Goal: Information Seeking & Learning: Learn about a topic

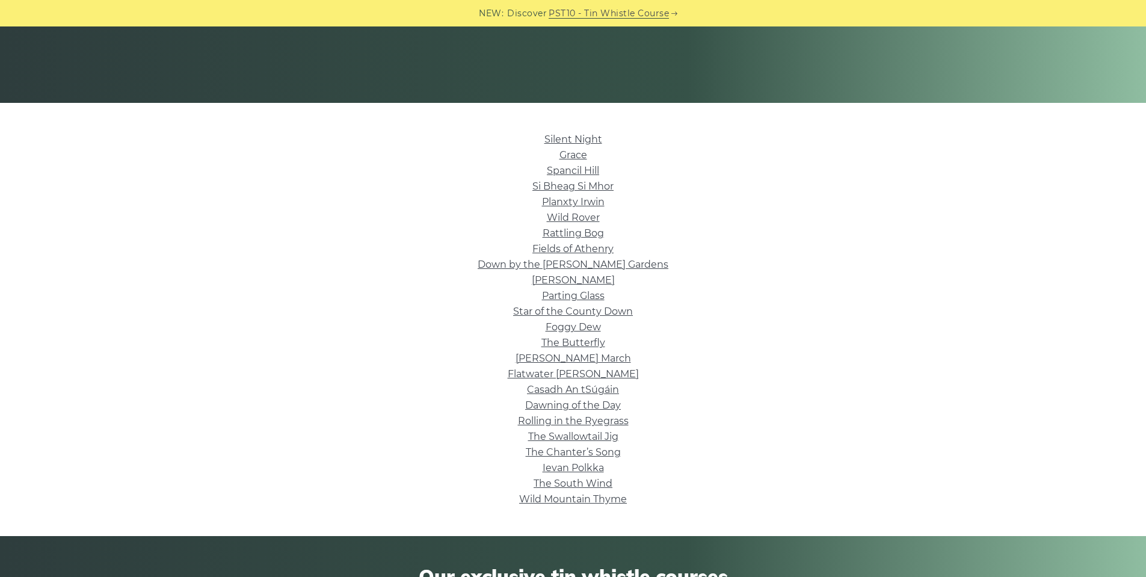
scroll to position [216, 0]
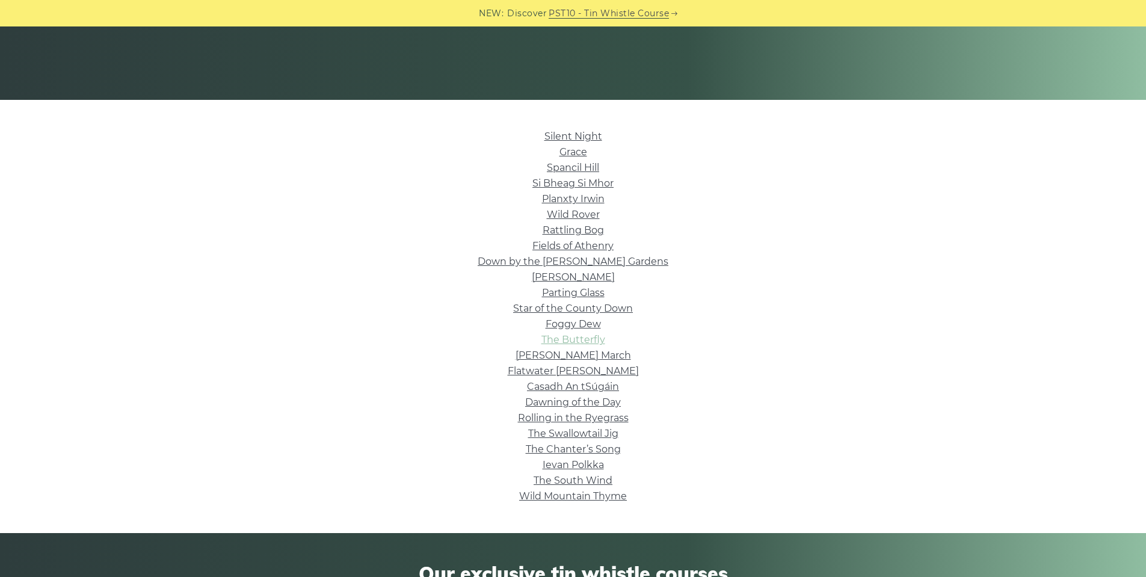
click at [595, 343] on link "The Butterfly" at bounding box center [573, 339] width 64 height 11
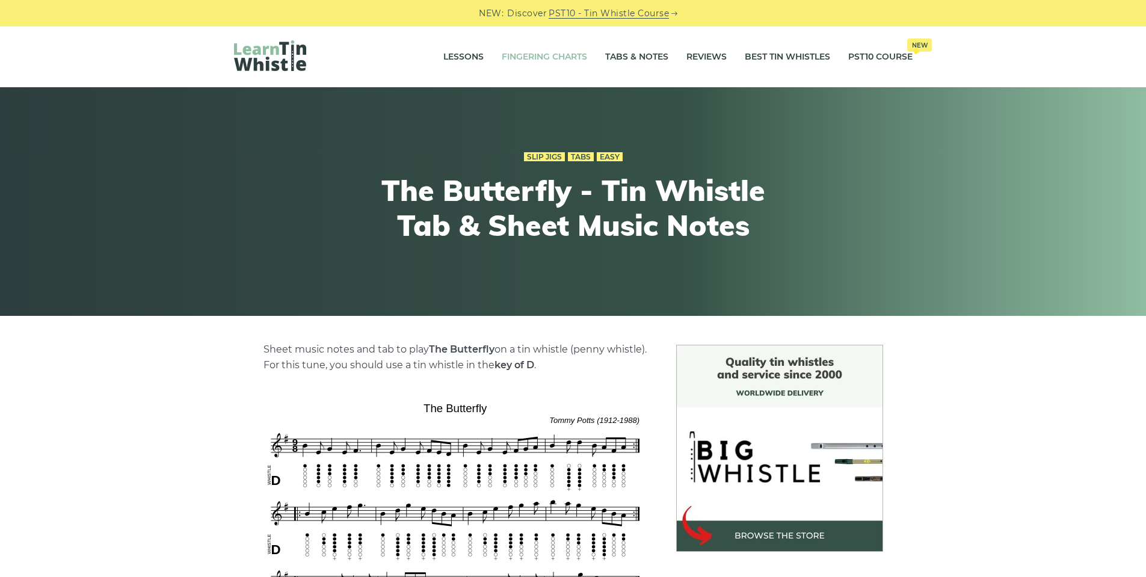
click at [568, 55] on link "Fingering Charts" at bounding box center [544, 57] width 85 height 30
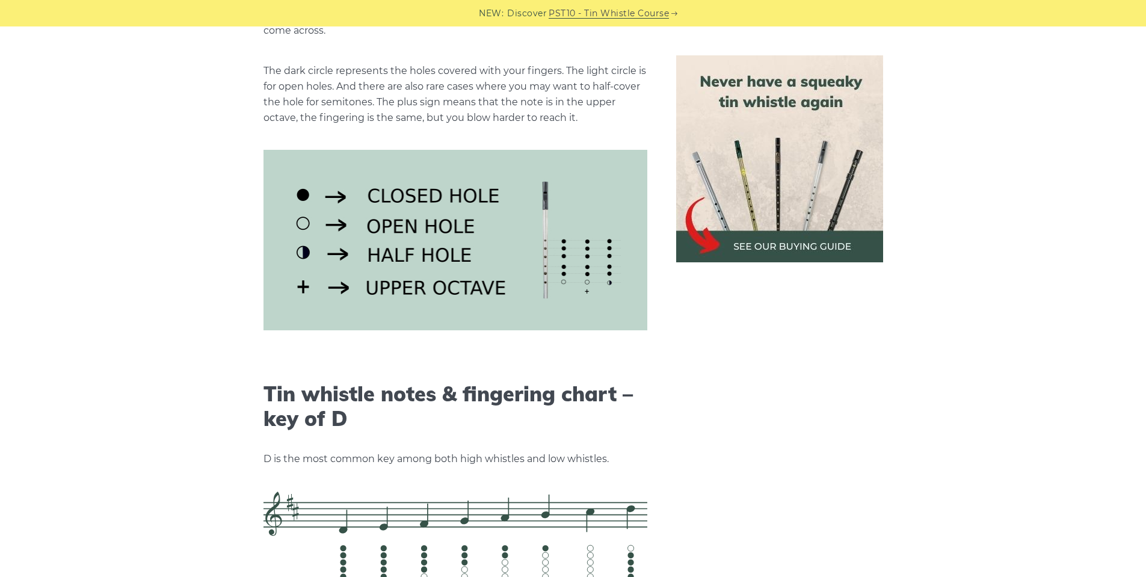
scroll to position [2078, 0]
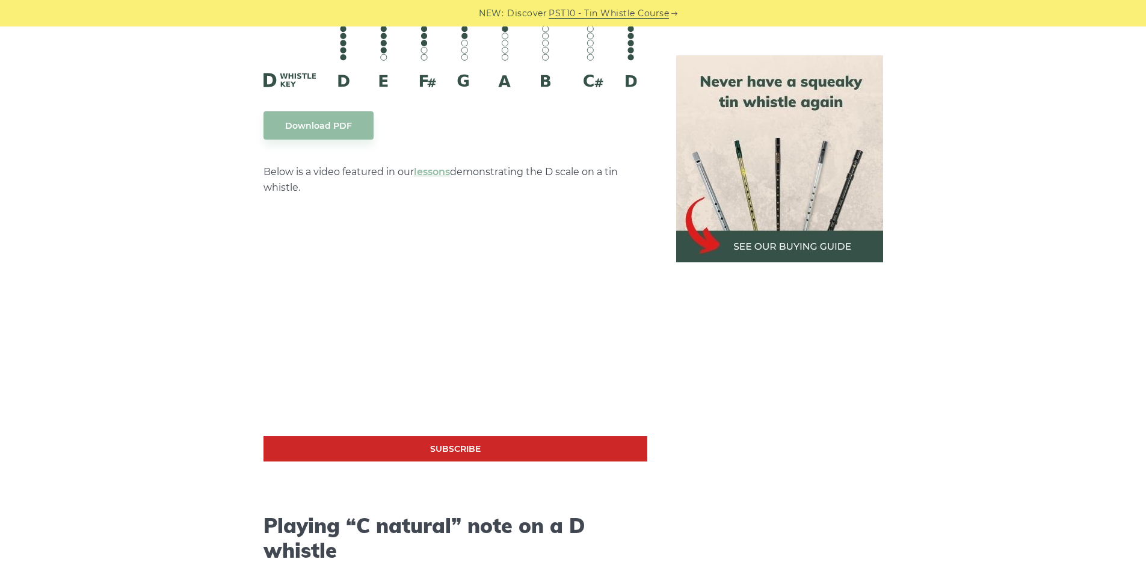
drag, startPoint x: 1149, startPoint y: 37, endPoint x: 1129, endPoint y: 163, distance: 127.8
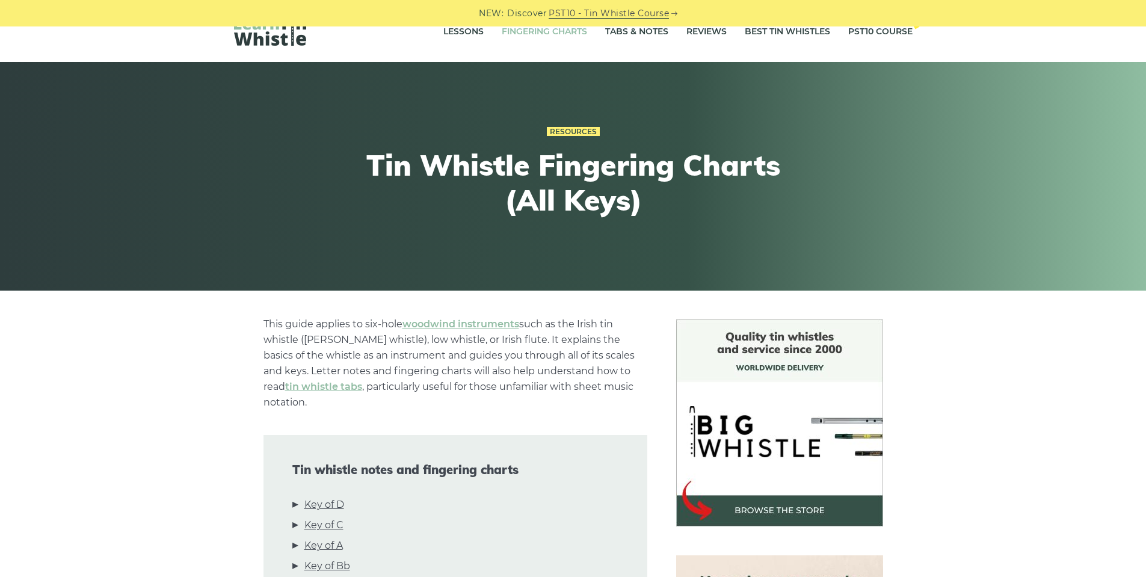
scroll to position [0, 0]
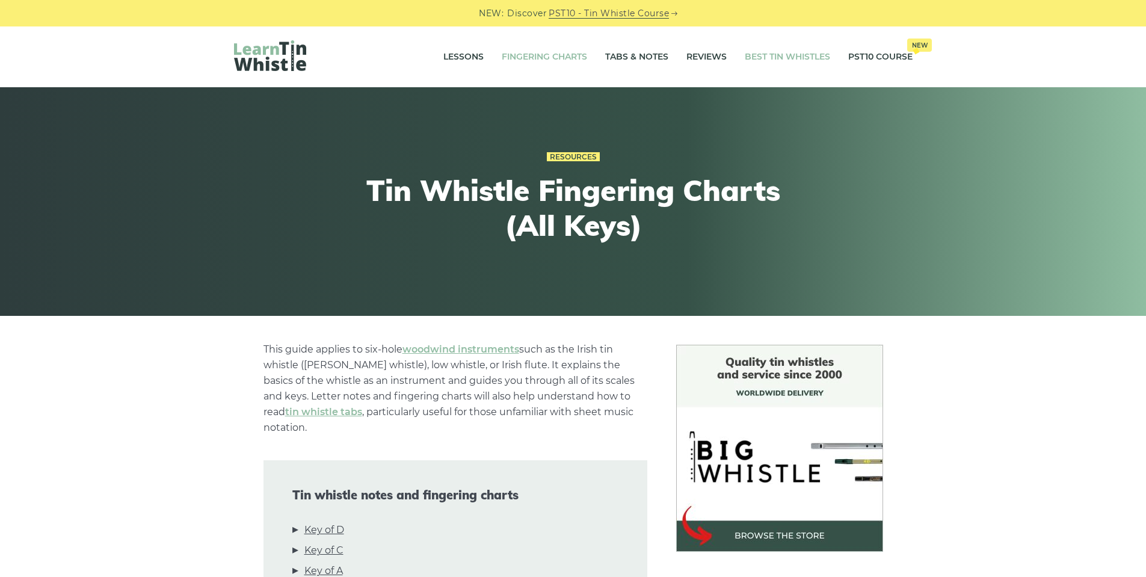
click at [794, 56] on link "Best Tin Whistles" at bounding box center [787, 57] width 85 height 30
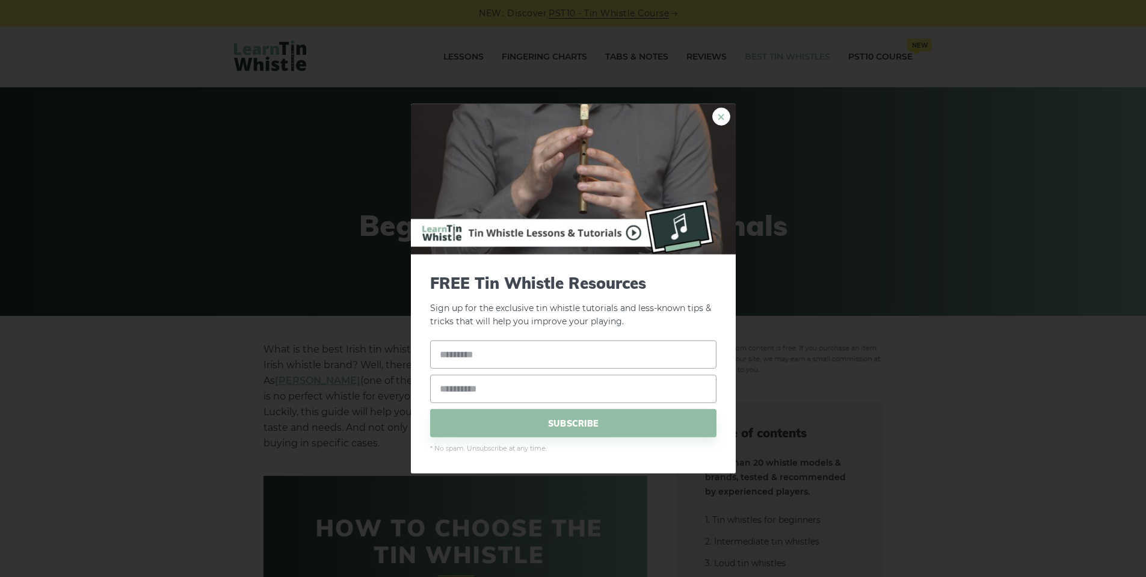
click at [719, 117] on link "×" at bounding box center [721, 116] width 18 height 18
